Goal: Task Accomplishment & Management: Use online tool/utility

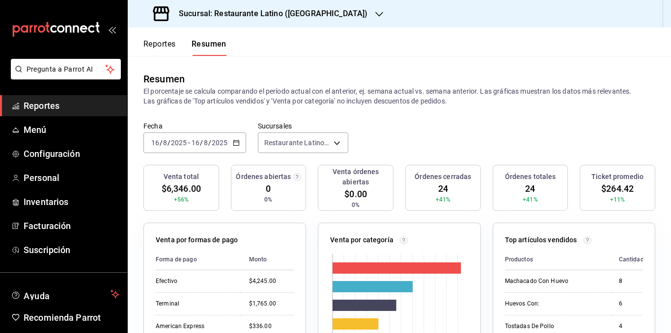
click at [238, 144] on \(Stroke\) "button" at bounding box center [236, 142] width 6 height 5
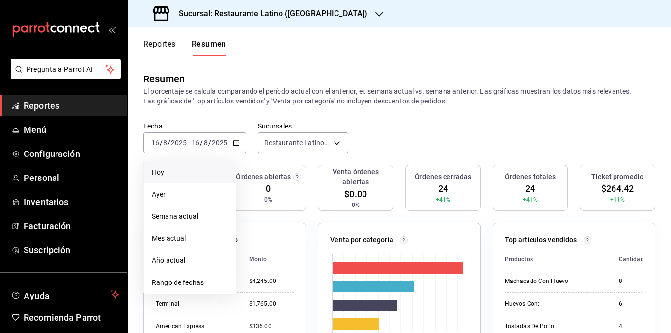
click at [205, 166] on li "Hoy" at bounding box center [190, 172] width 92 height 22
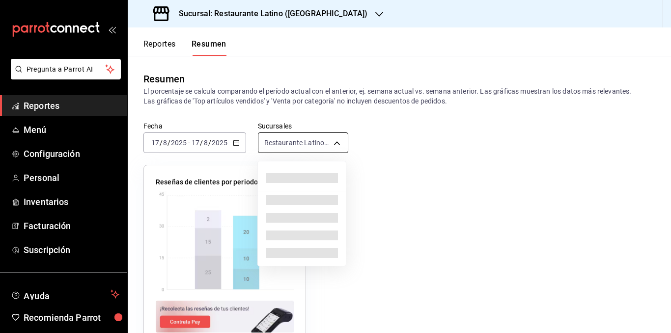
click at [315, 136] on body "Pregunta a Parrot AI Reportes Menú Configuración Personal Inventarios Facturaci…" at bounding box center [335, 166] width 671 height 333
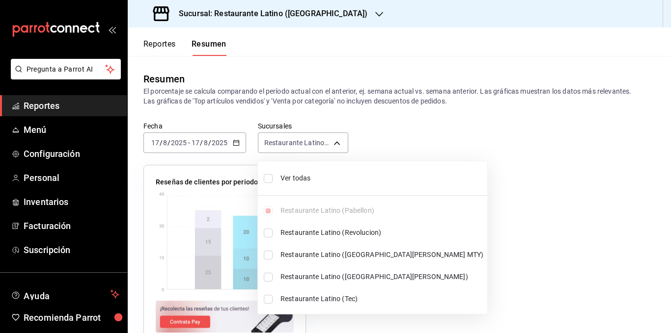
click at [300, 177] on span "Ver todas" at bounding box center [381, 178] width 203 height 10
type input "[object Object],[object Object],[object Object],[object Object],[object Object]"
checkbox input "true"
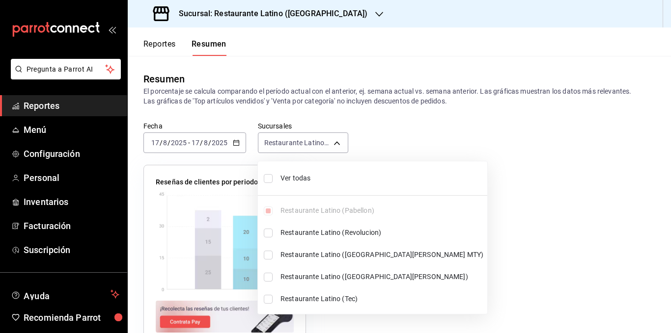
checkbox input "true"
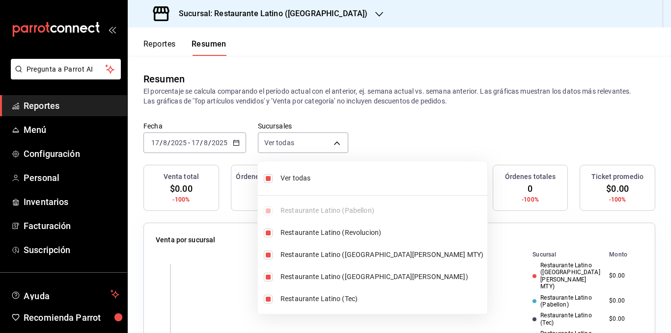
click at [307, 99] on div at bounding box center [335, 166] width 671 height 333
